Goal: Task Accomplishment & Management: Use online tool/utility

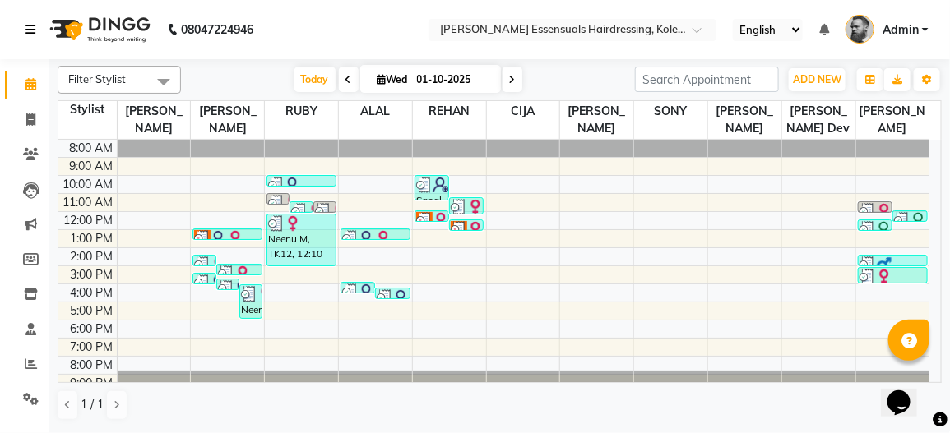
click at [35, 21] on link at bounding box center [33, 30] width 16 height 46
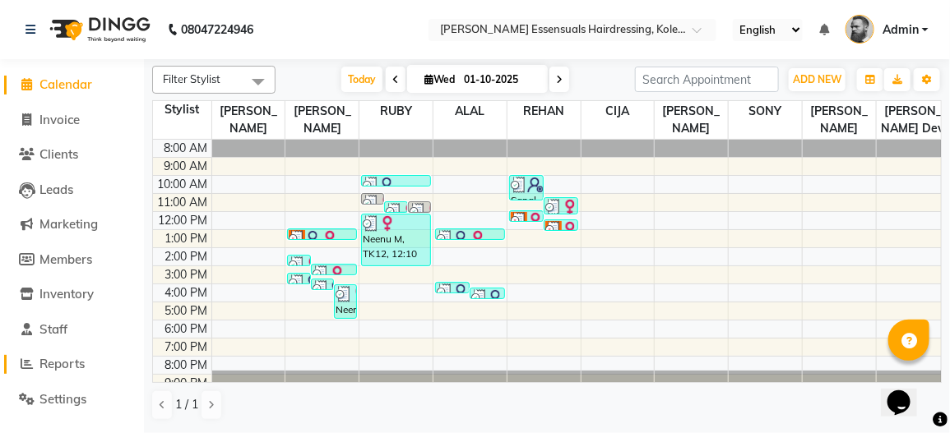
click at [93, 375] on li "Reports" at bounding box center [72, 364] width 144 height 35
click at [85, 367] on span "Reports" at bounding box center [61, 364] width 45 height 16
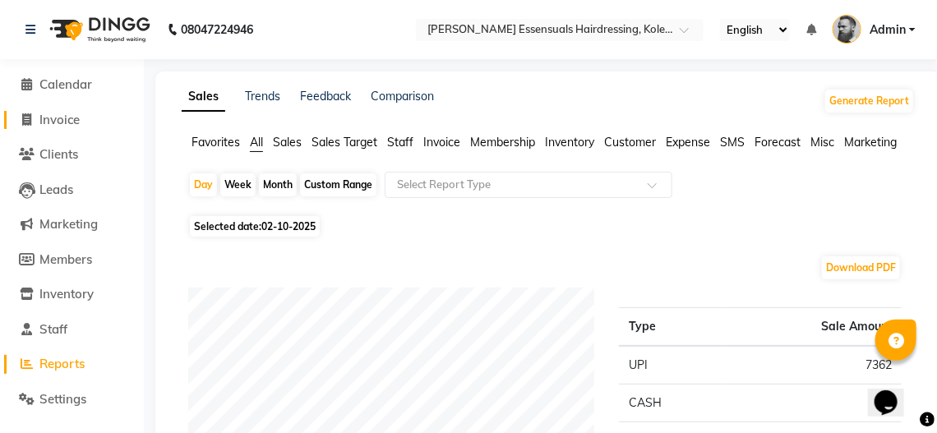
click at [63, 119] on span "Invoice" at bounding box center [59, 120] width 40 height 16
select select "service"
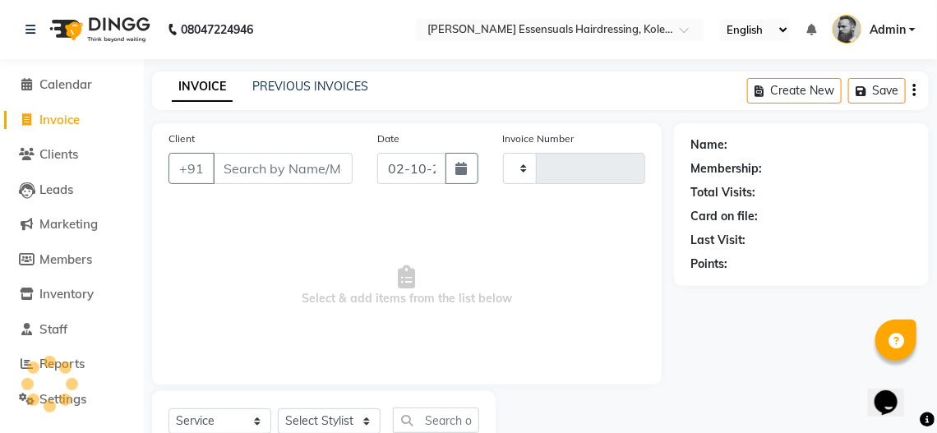
scroll to position [59, 0]
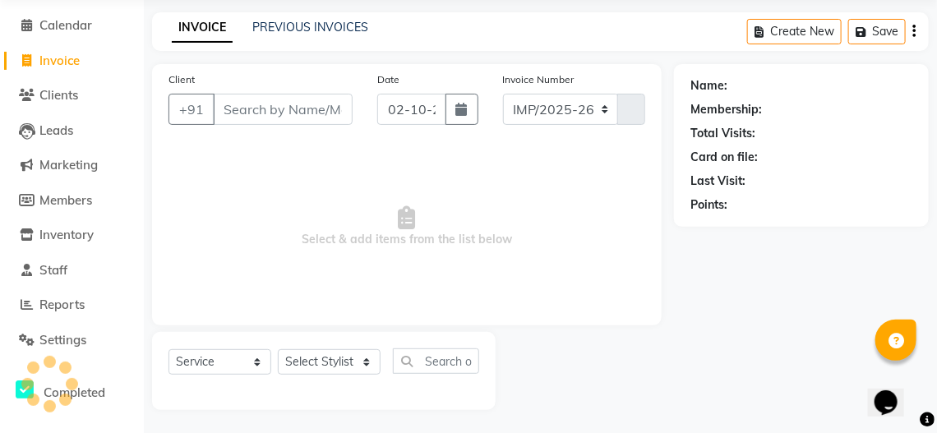
select select "8281"
type input "1698"
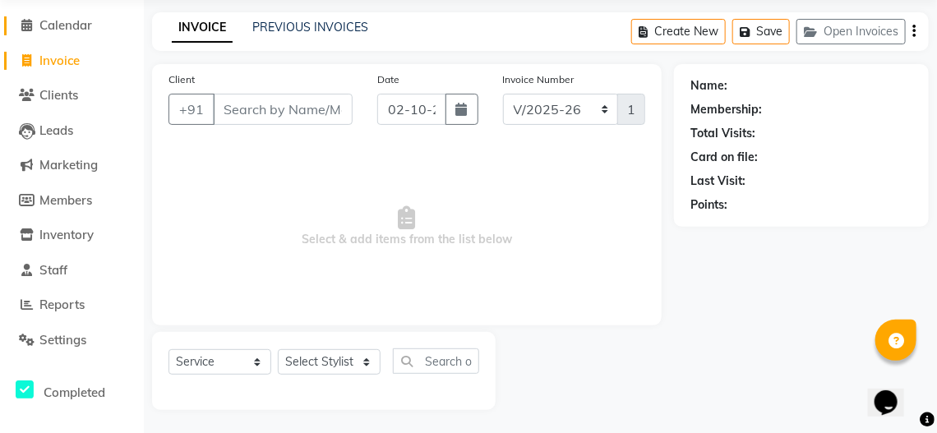
click at [80, 20] on span "Calendar" at bounding box center [65, 25] width 53 height 16
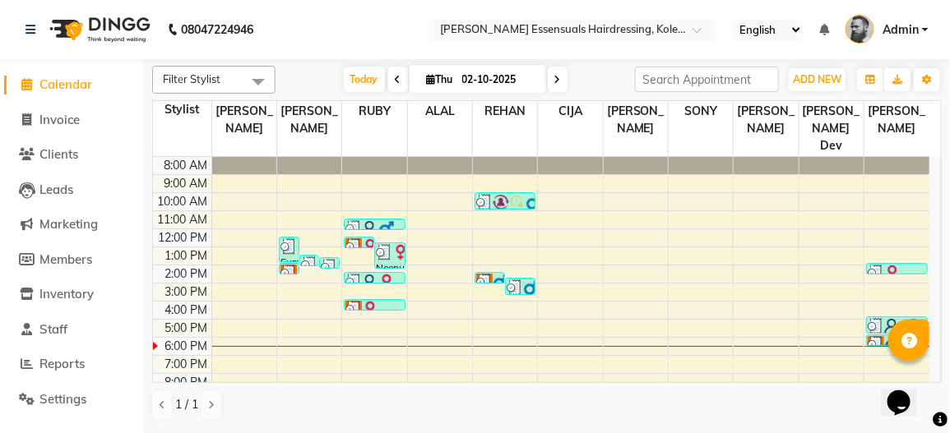
click at [388, 244] on img at bounding box center [384, 252] width 16 height 16
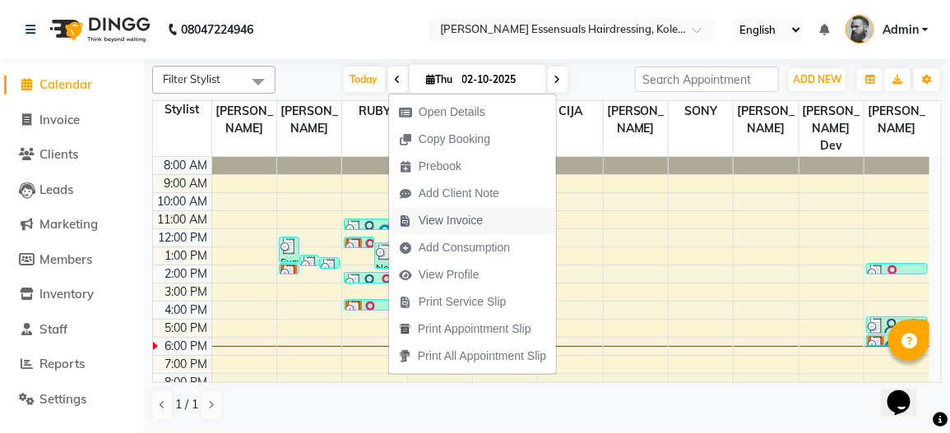
click at [447, 224] on span "View Invoice" at bounding box center [451, 220] width 64 height 17
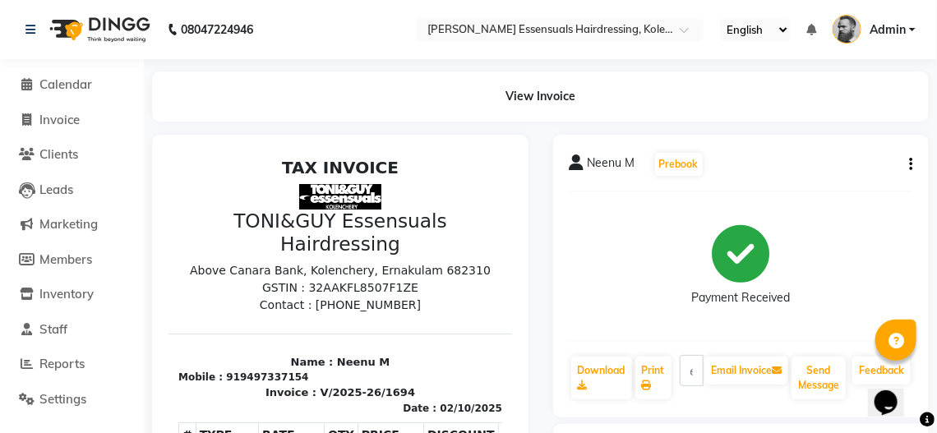
scroll to position [13, 0]
drag, startPoint x: 486, startPoint y: 294, endPoint x: 731, endPoint y: 448, distance: 289.3
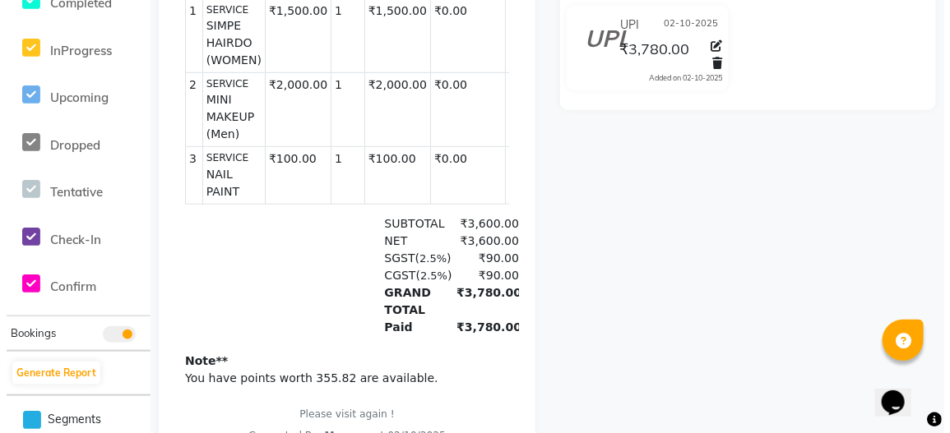
scroll to position [0, 0]
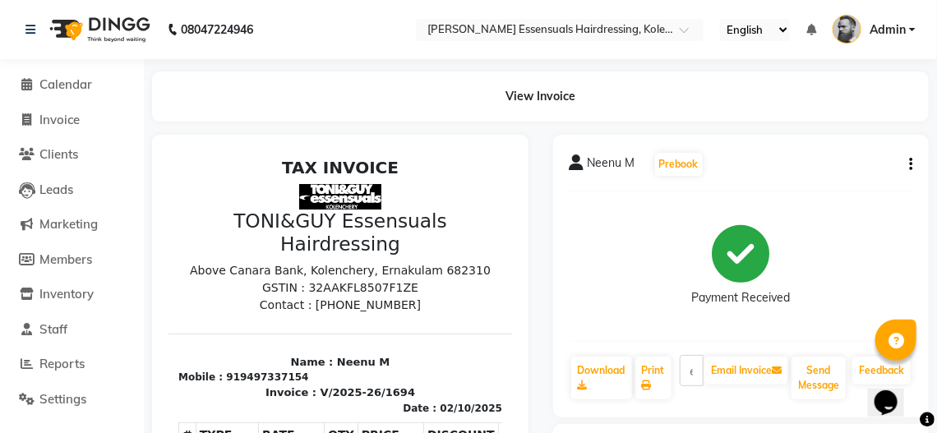
click at [81, 101] on li "Calendar" at bounding box center [72, 84] width 144 height 35
click at [81, 86] on span "Calendar" at bounding box center [65, 84] width 53 height 16
